Goal: Transaction & Acquisition: Purchase product/service

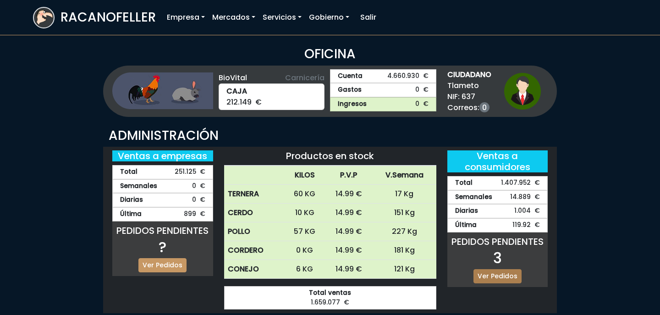
click at [511, 271] on link "Ver Pedidos" at bounding box center [498, 276] width 48 height 14
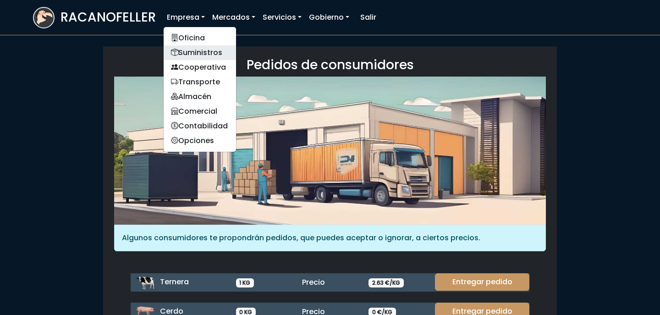
click at [192, 52] on link "Suministros" at bounding box center [200, 52] width 72 height 15
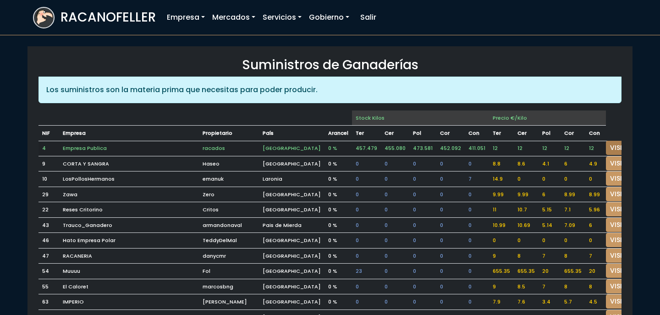
click at [608, 147] on link "VISITAR" at bounding box center [622, 148] width 33 height 14
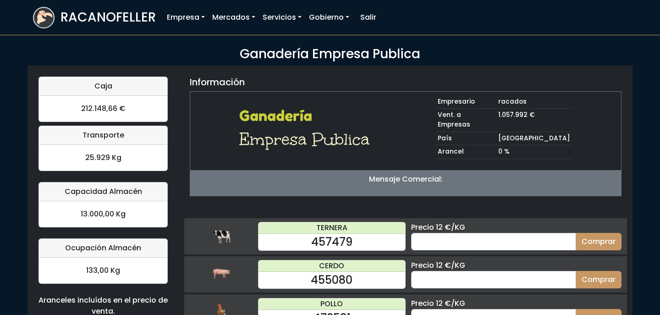
scroll to position [94, 0]
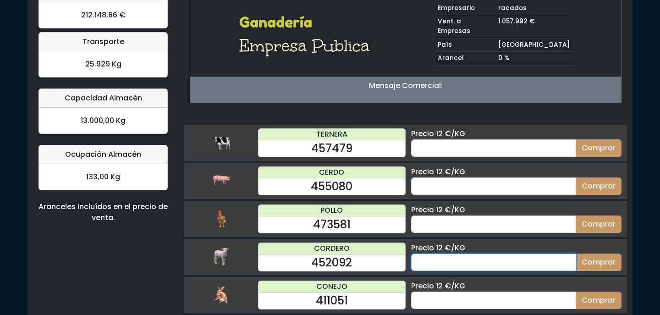
click at [458, 254] on input "number" at bounding box center [493, 262] width 165 height 17
type input "70"
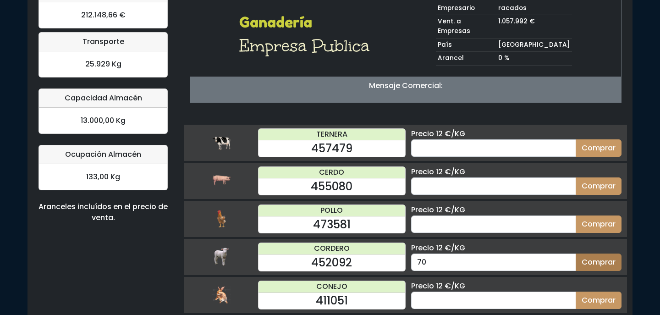
click at [602, 254] on button "Comprar" at bounding box center [599, 262] width 46 height 17
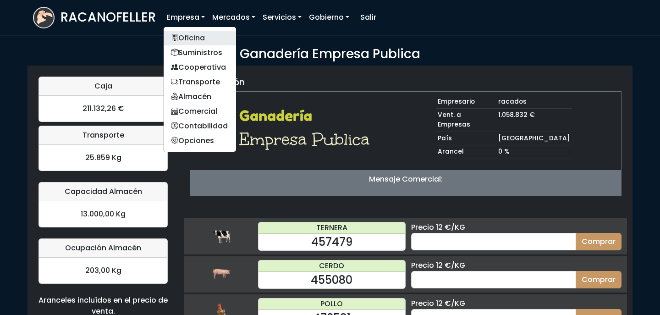
click at [192, 39] on link "Oficina" at bounding box center [200, 38] width 72 height 15
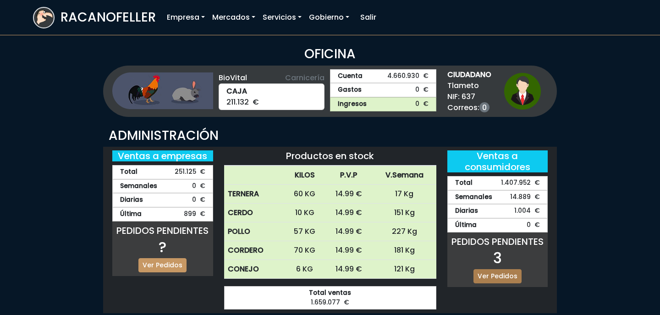
click at [497, 276] on link "Ver Pedidos" at bounding box center [498, 276] width 48 height 14
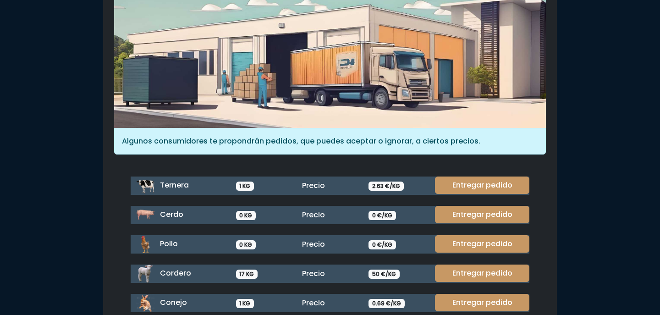
scroll to position [126, 0]
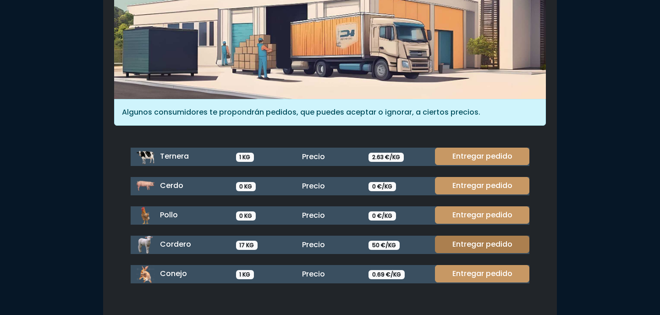
click at [486, 242] on link "Entregar pedido" at bounding box center [482, 244] width 94 height 17
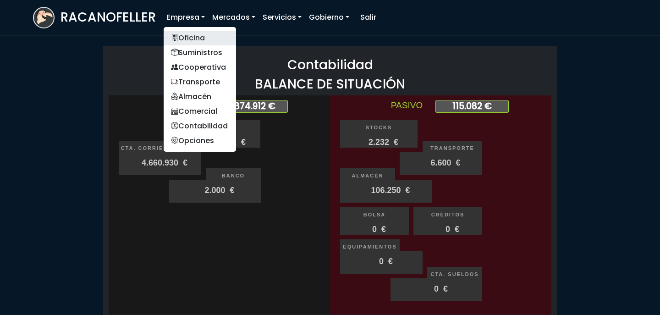
click at [179, 34] on link "Oficina" at bounding box center [200, 38] width 72 height 15
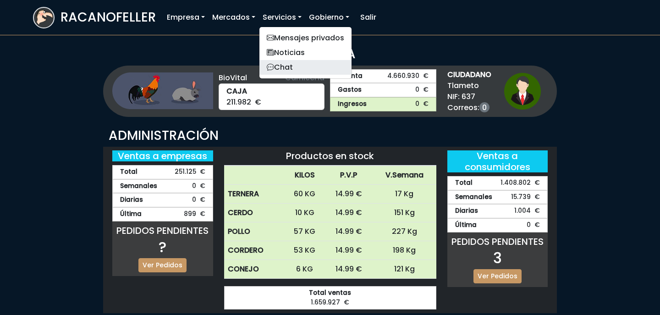
click at [299, 72] on link "Chat" at bounding box center [305, 67] width 92 height 15
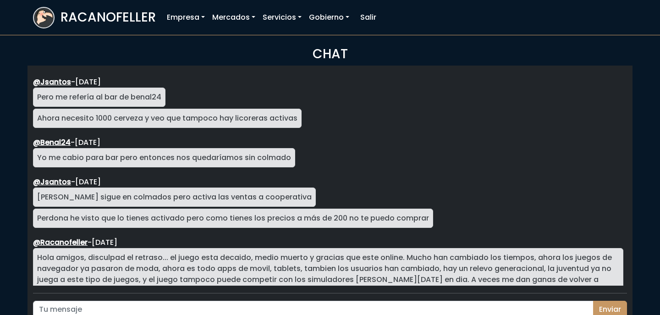
scroll to position [1652, 0]
